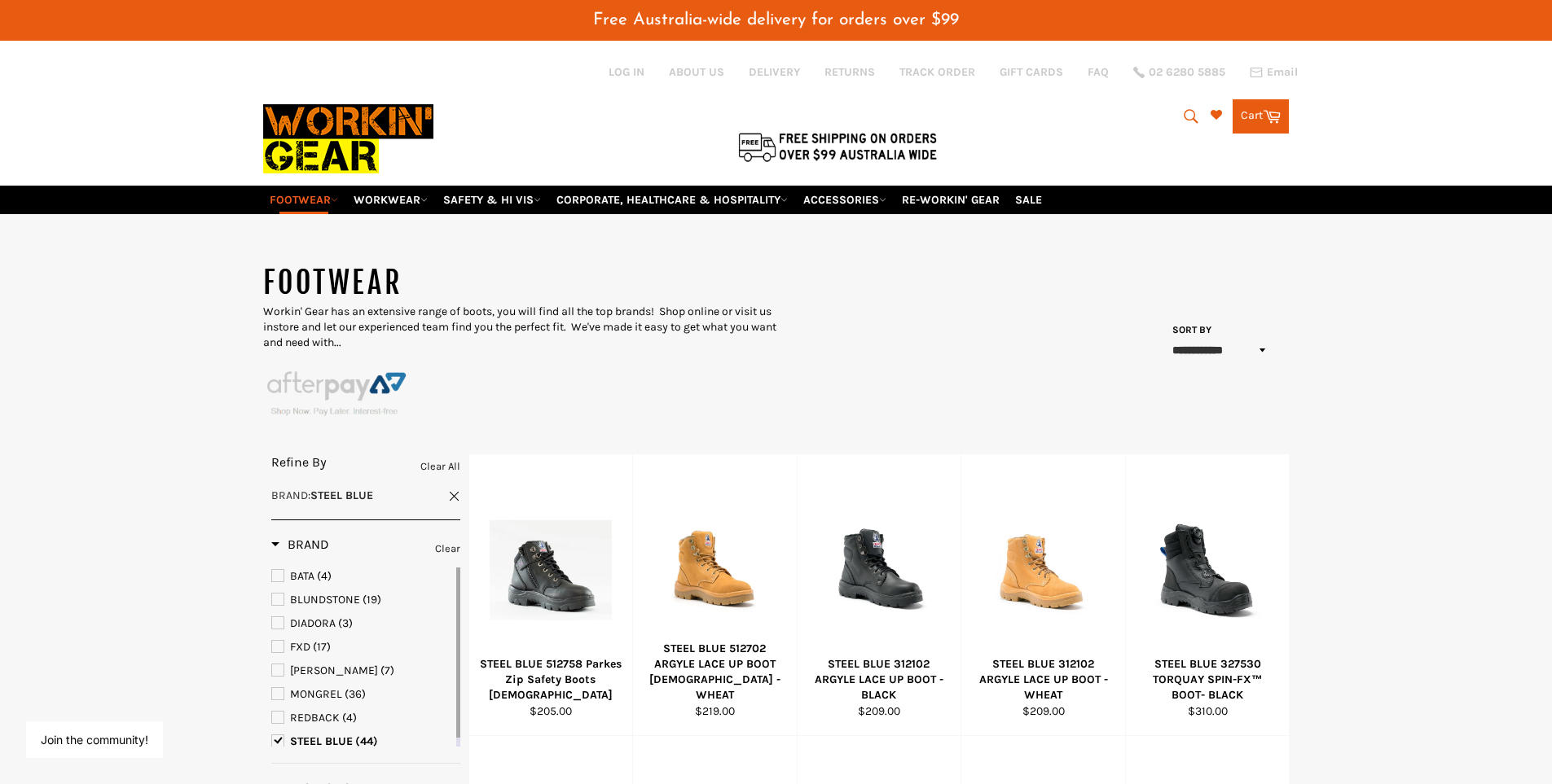
click at [1184, 118] on icon "submit" at bounding box center [1191, 116] width 18 height 18
click at [1186, 118] on icon "submit" at bounding box center [1191, 116] width 18 height 18
click at [1188, 119] on icon "submit" at bounding box center [1191, 116] width 14 height 14
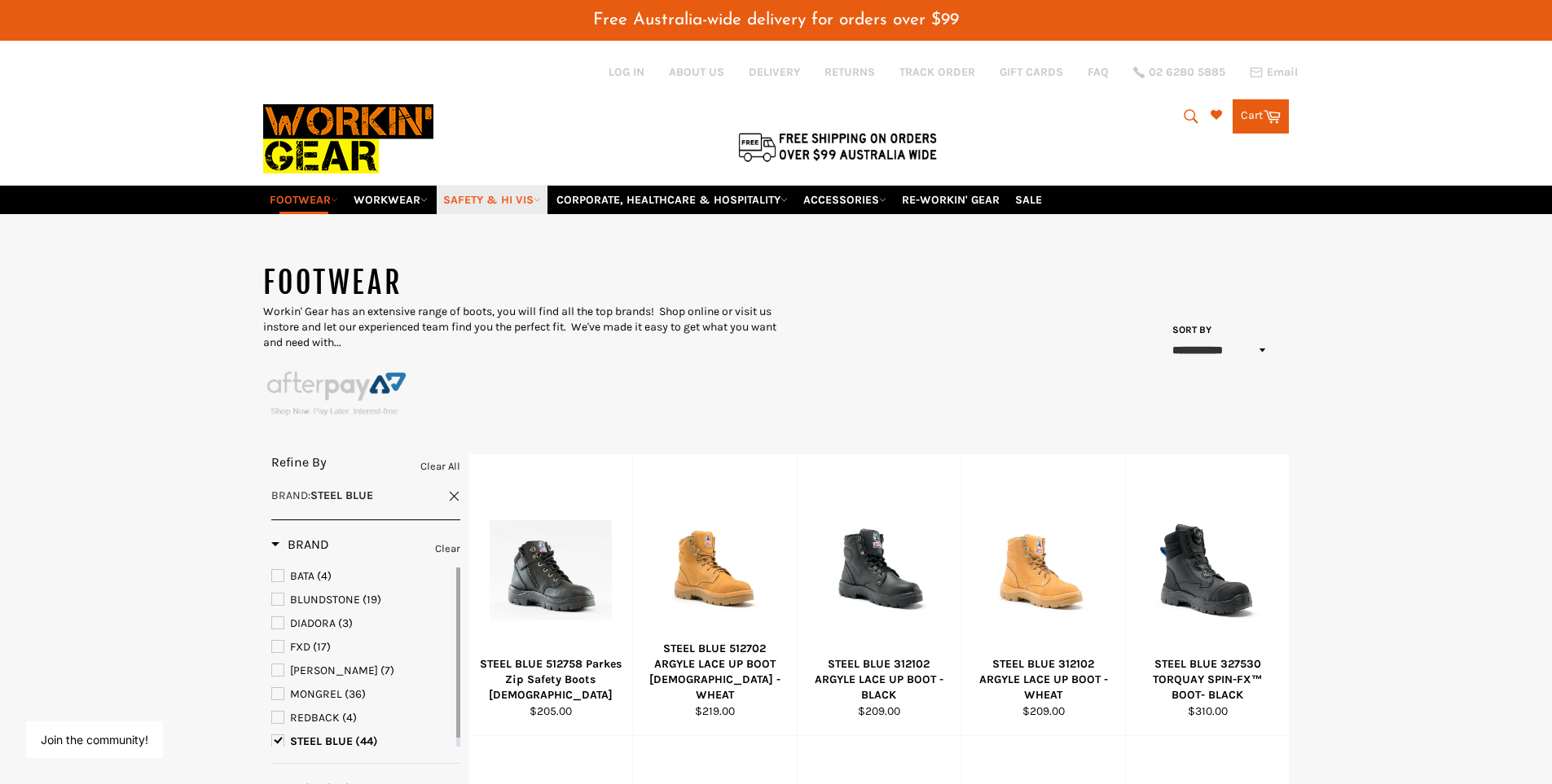
click at [441, 196] on link "SAFETY & HI VIS" at bounding box center [492, 199] width 111 height 28
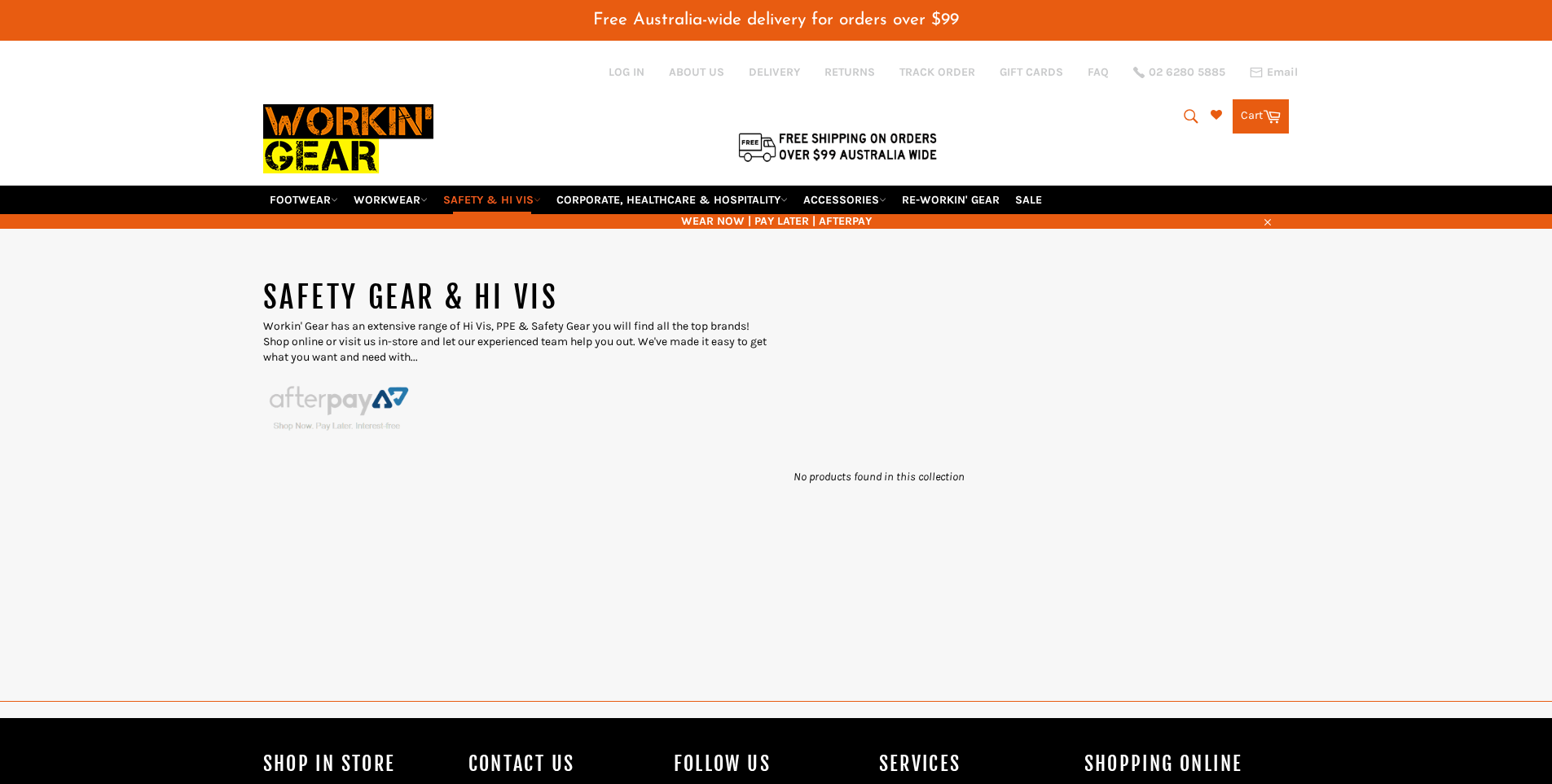
click at [1120, 78] on div "Log in ABOUT US DELIVERY RETURNS TRACK ORDER GIFT CARDS FAQ 02 6280 5885 Email" at bounding box center [793, 71] width 1059 height 15
click at [1197, 109] on button "Search" at bounding box center [1189, 117] width 37 height 34
click at [1116, 117] on input "Search" at bounding box center [1124, 117] width 203 height 31
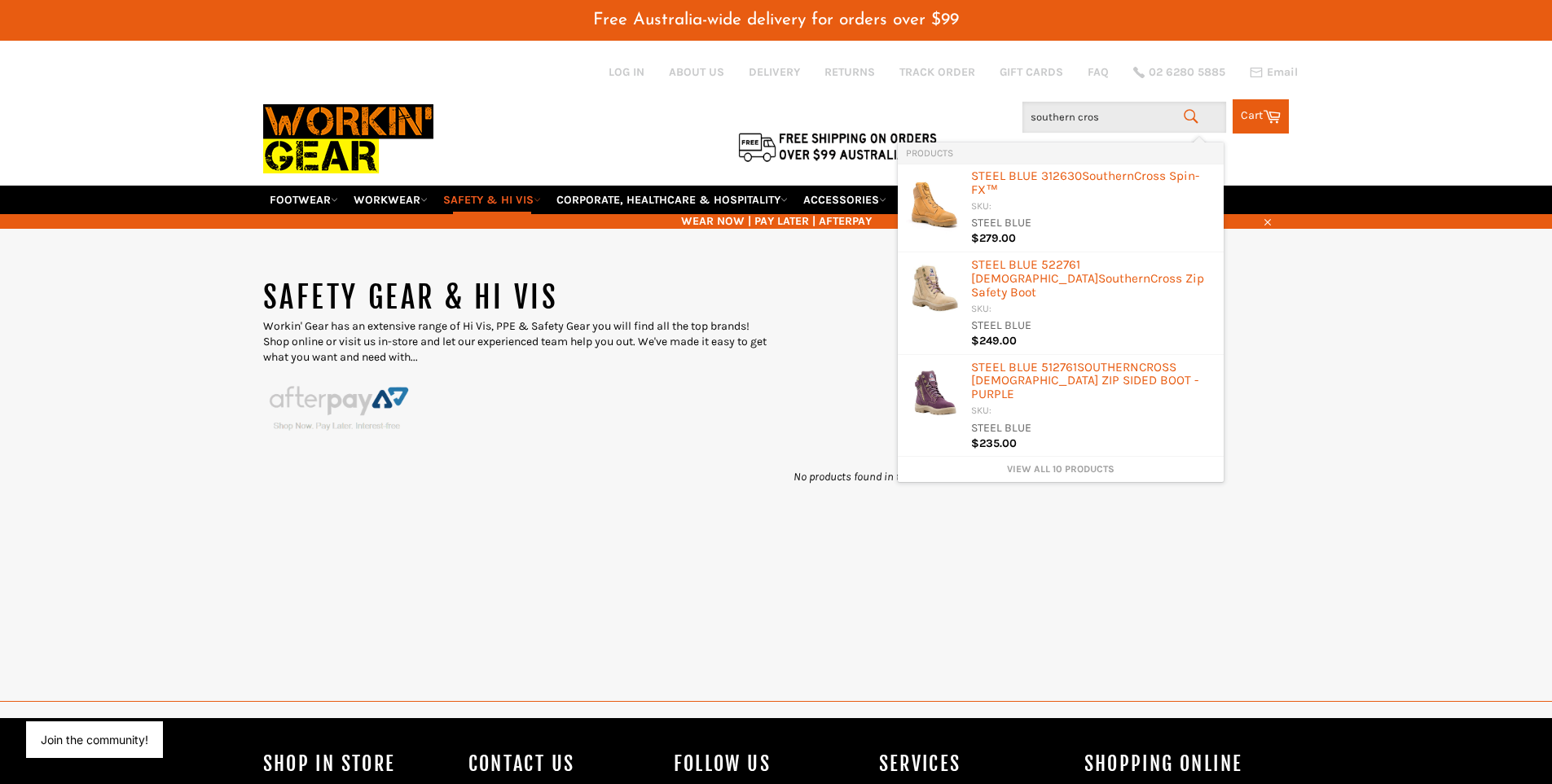
type input "southern cross"
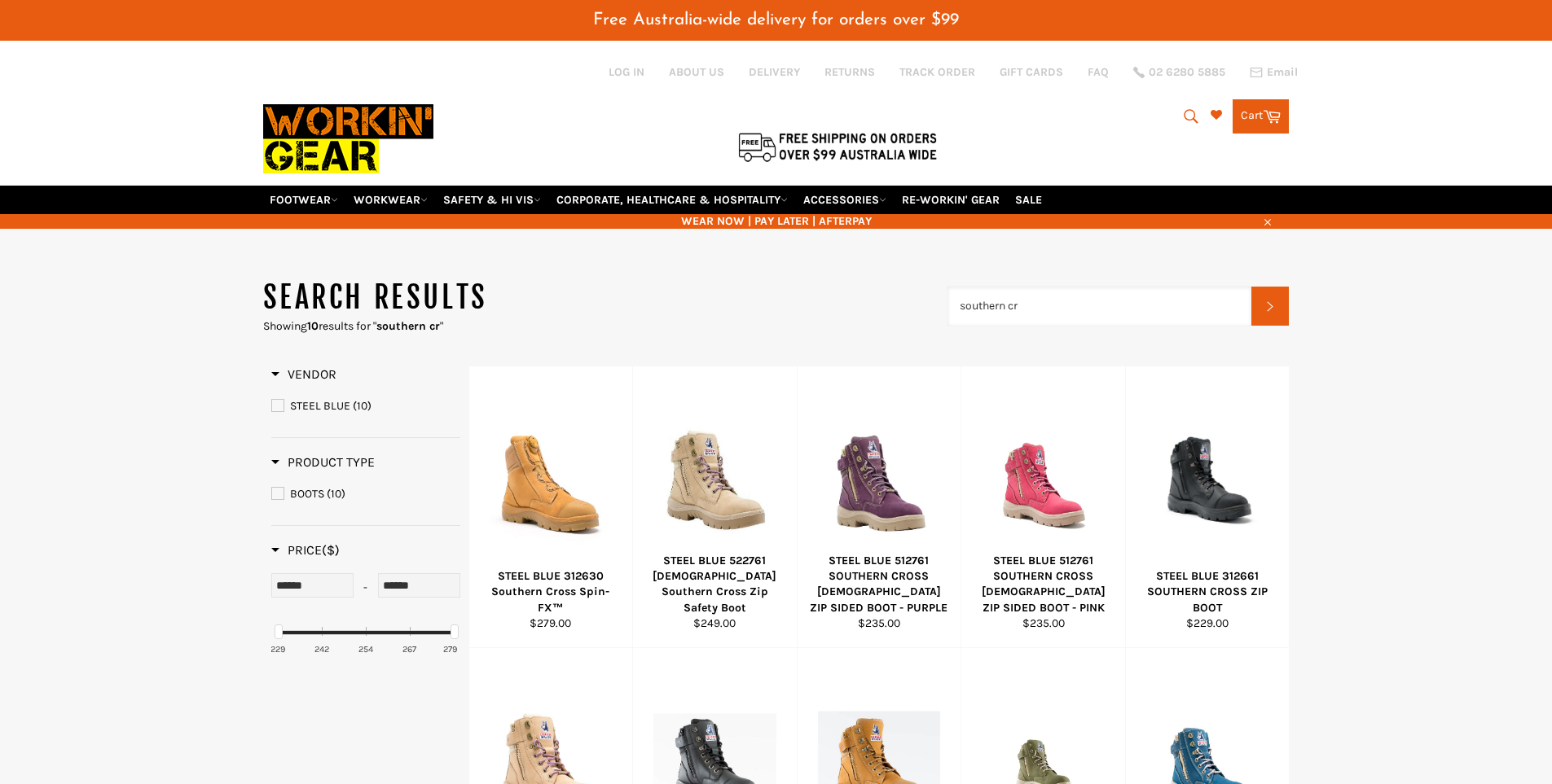
click at [1048, 303] on input "southern cr" at bounding box center [1100, 306] width 305 height 39
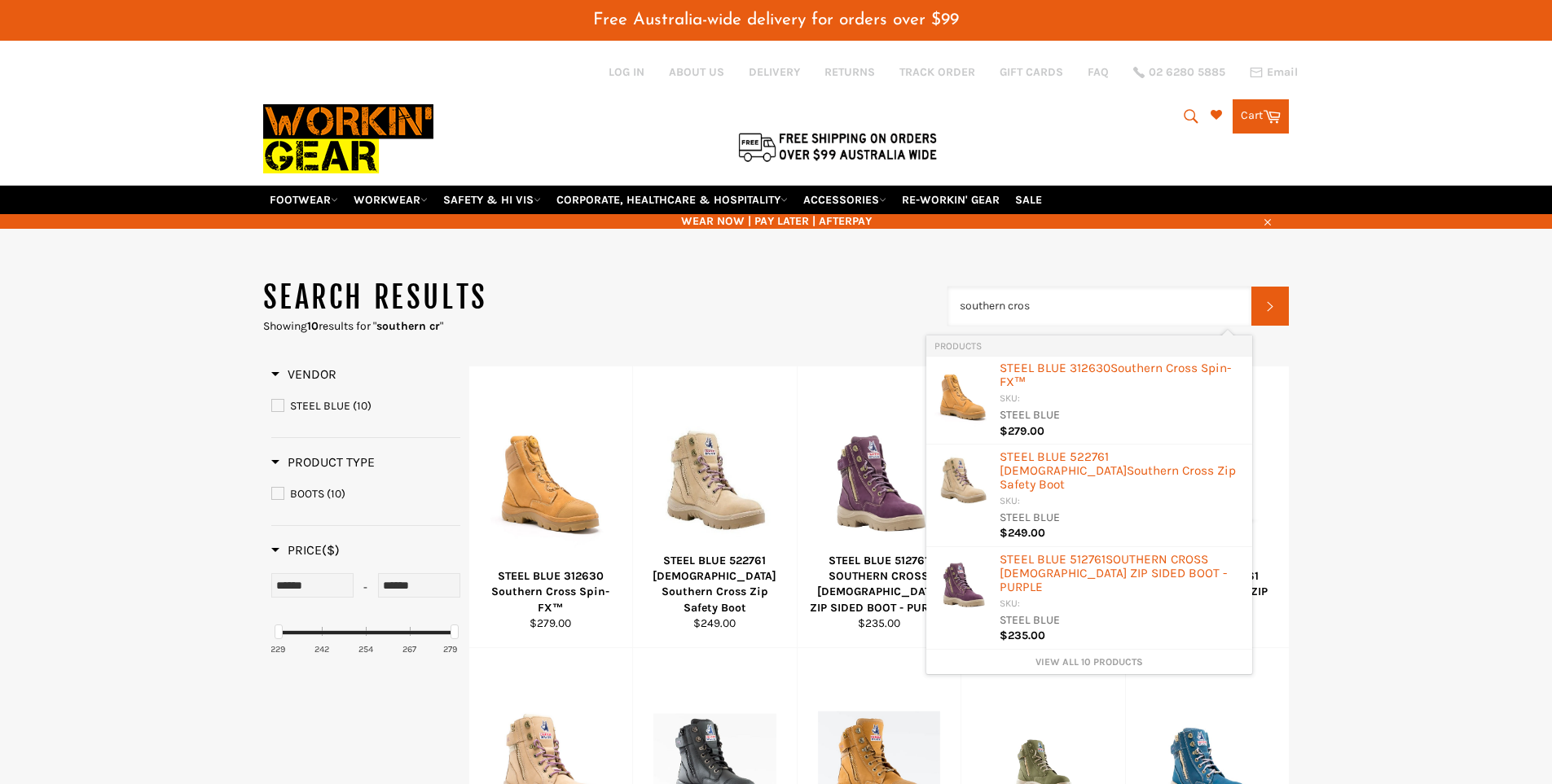
type input "southern cross"
click at [1088, 400] on div "SKU:" at bounding box center [1122, 400] width 245 height 15
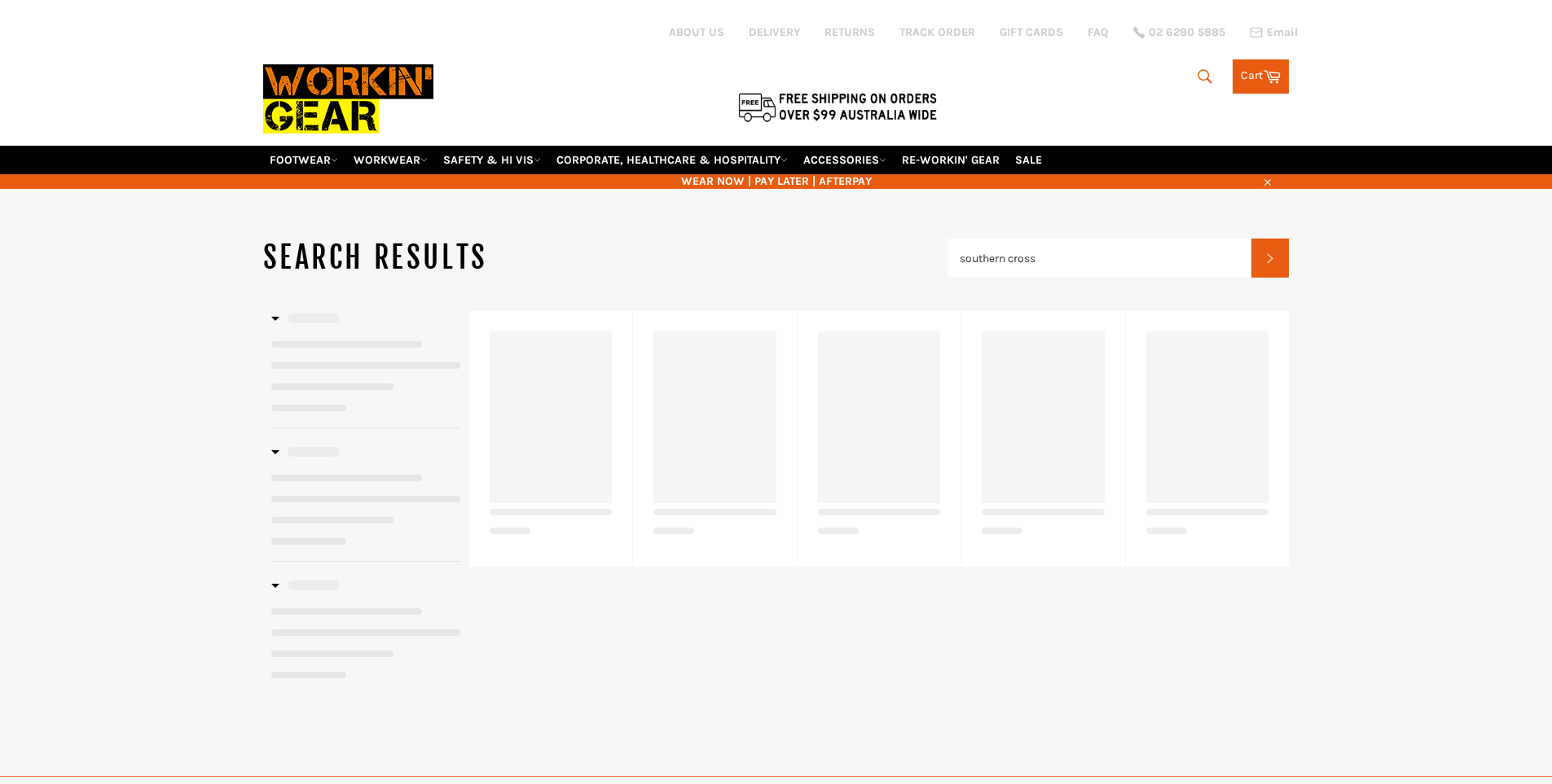
type input "southern cr"
